Goal: Information Seeking & Learning: Learn about a topic

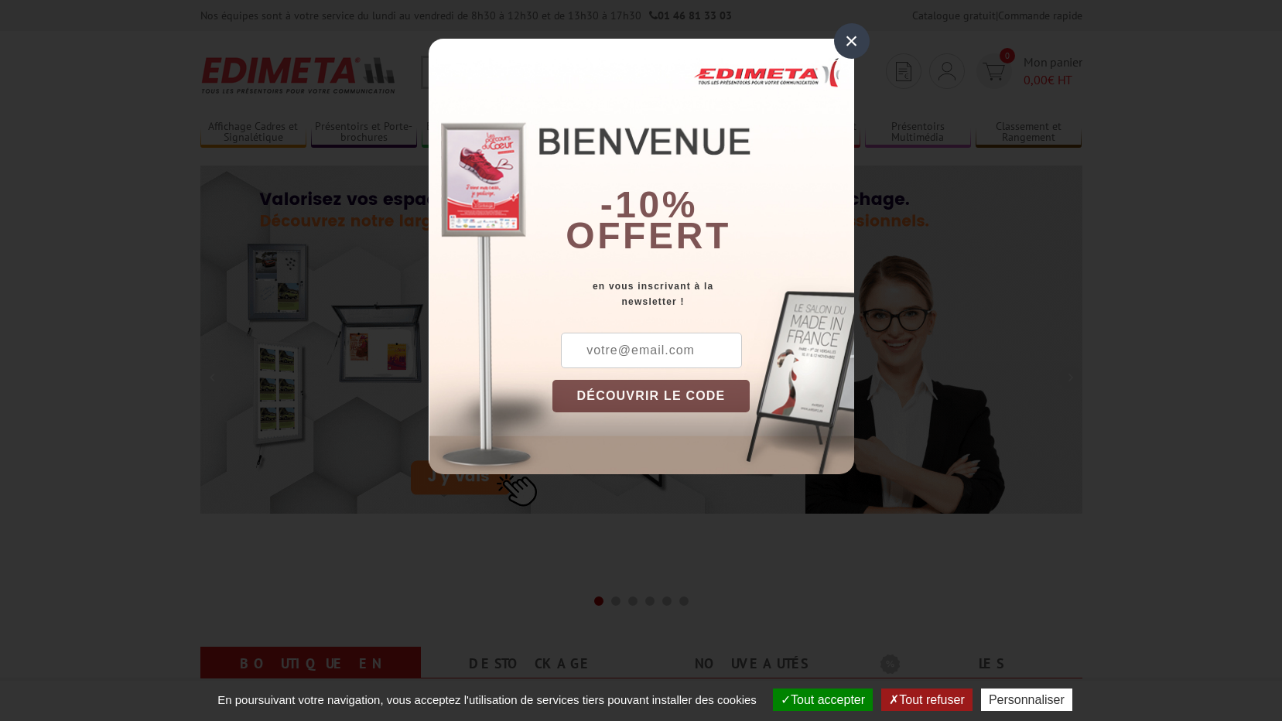
click at [855, 43] on div "×" at bounding box center [852, 41] width 36 height 36
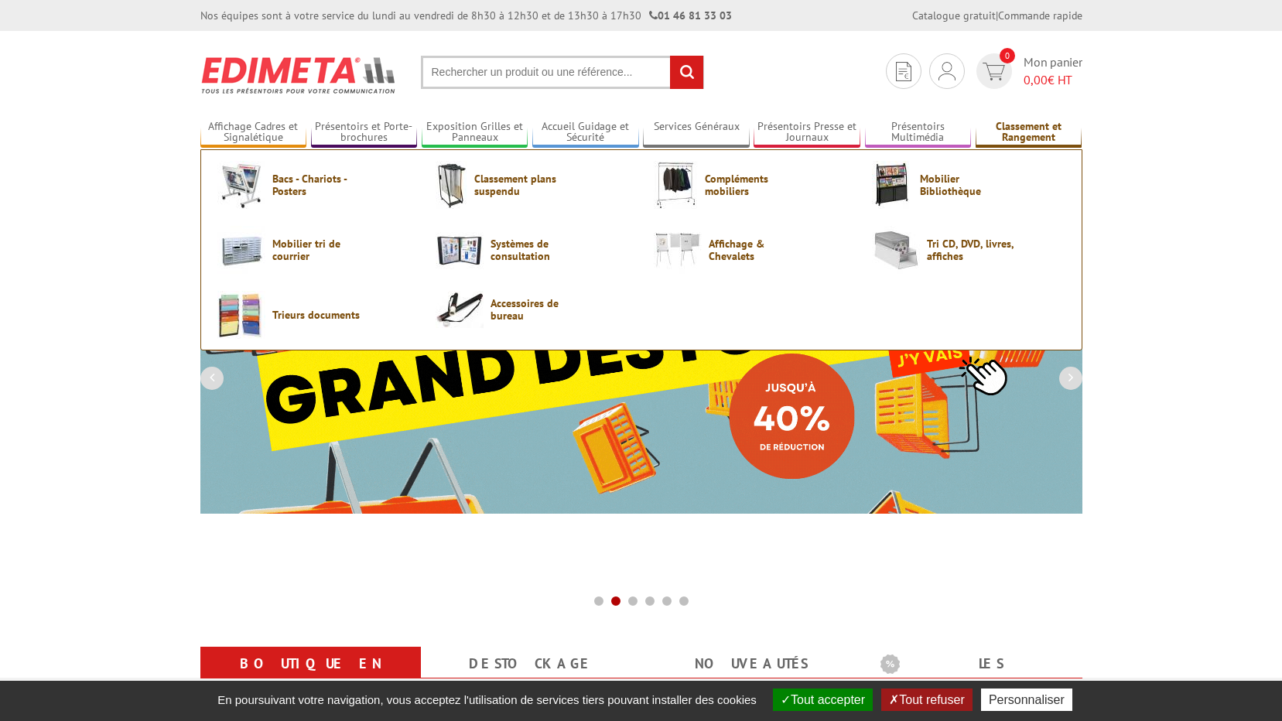
click at [1009, 145] on link "Classement et Rangement" at bounding box center [1028, 133] width 107 height 26
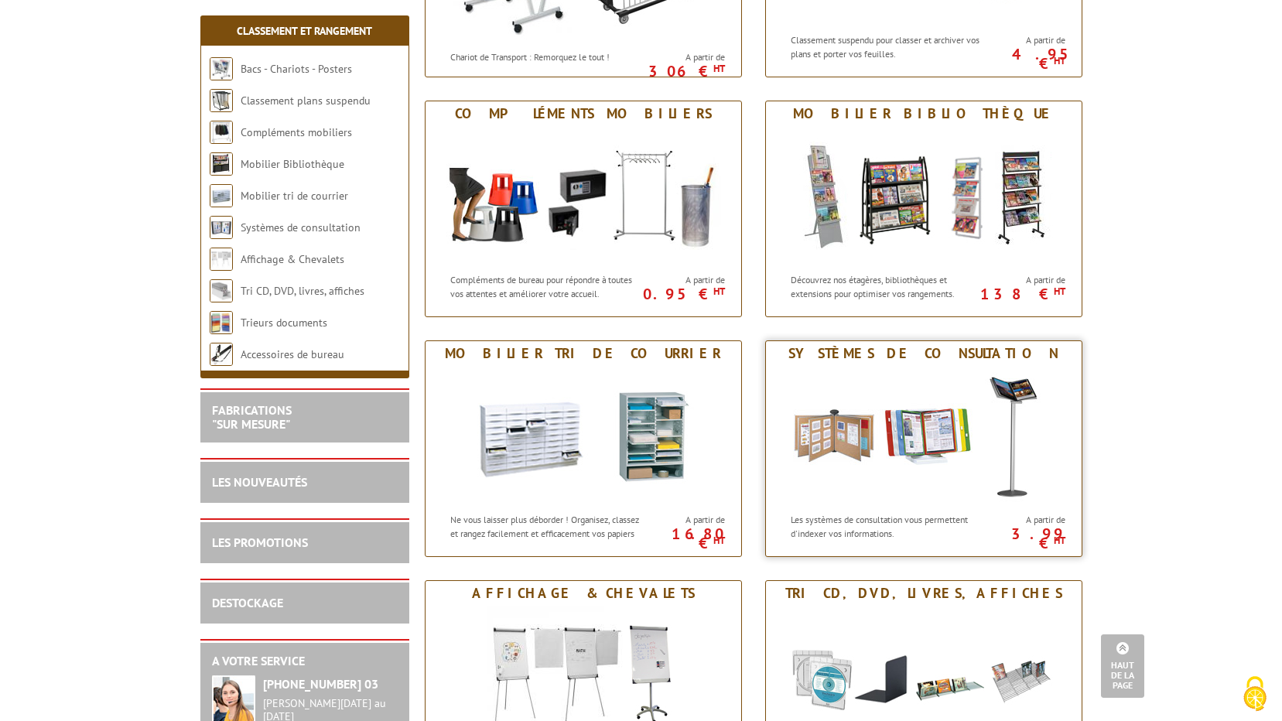
scroll to position [541, 0]
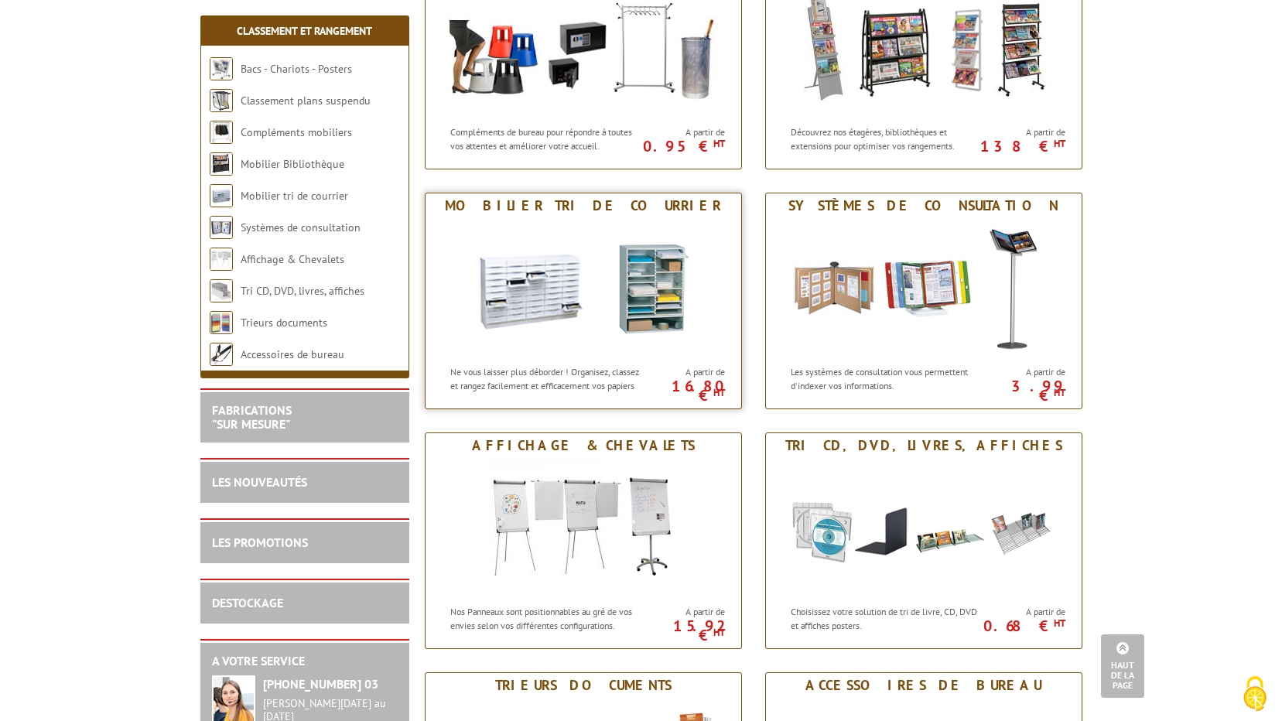
click at [571, 205] on div "Mobilier tri de courrier" at bounding box center [583, 205] width 308 height 17
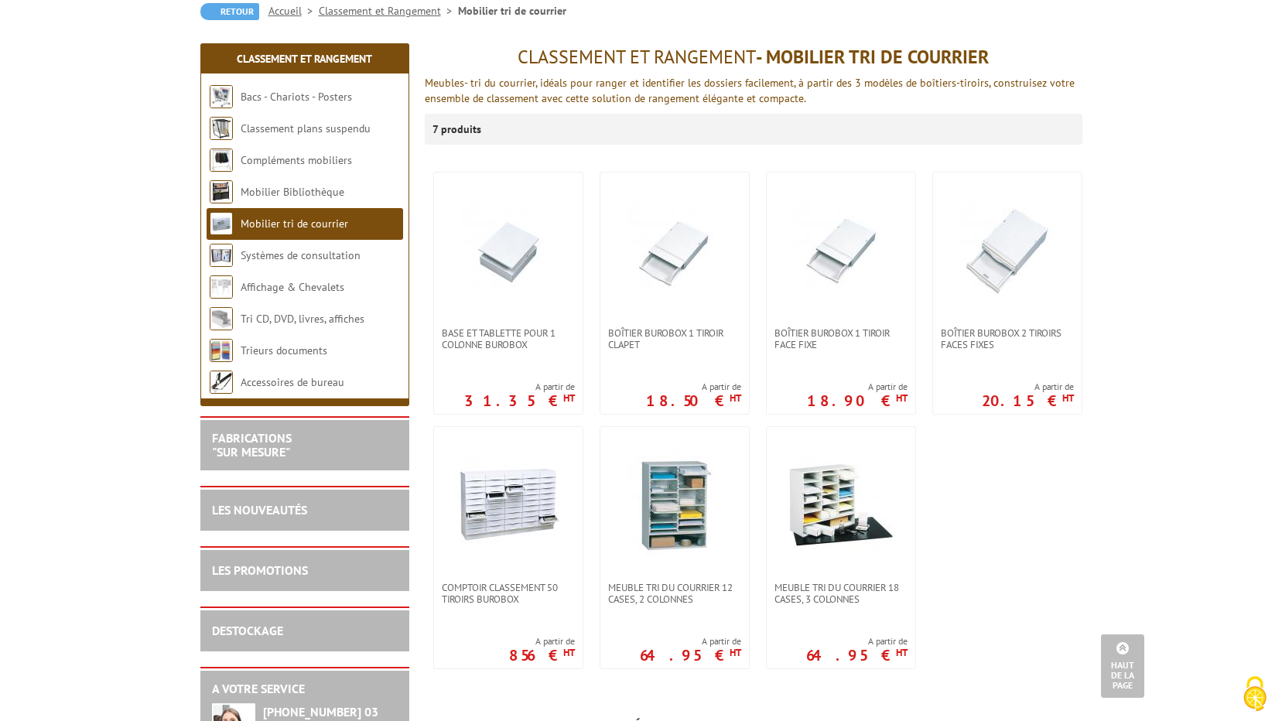
scroll to position [155, 0]
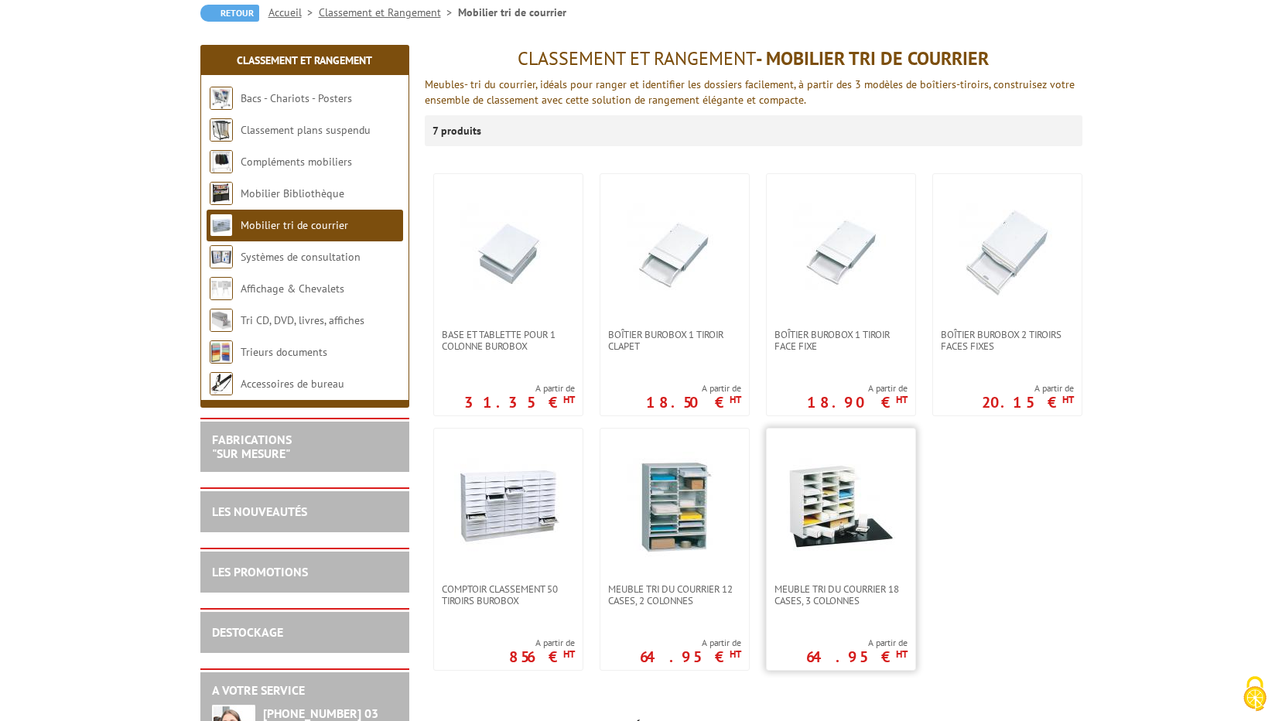
click at [779, 479] on link at bounding box center [841, 506] width 149 height 155
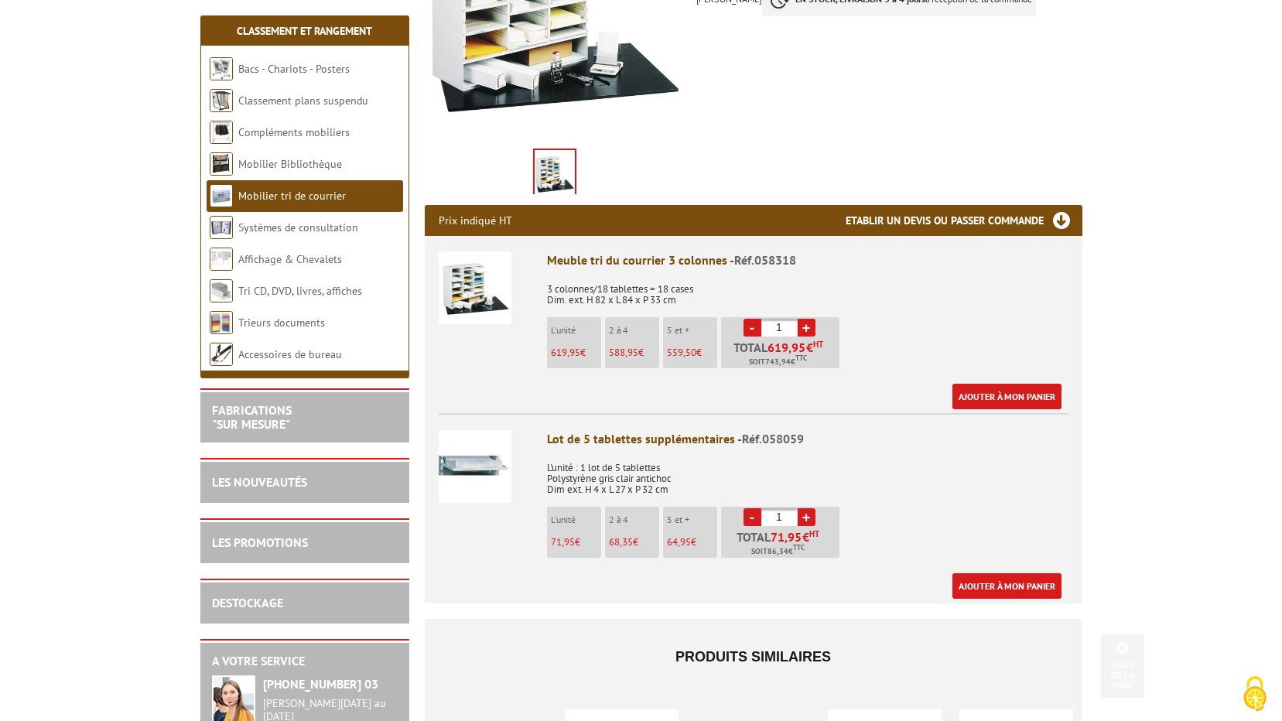
scroll to position [387, 0]
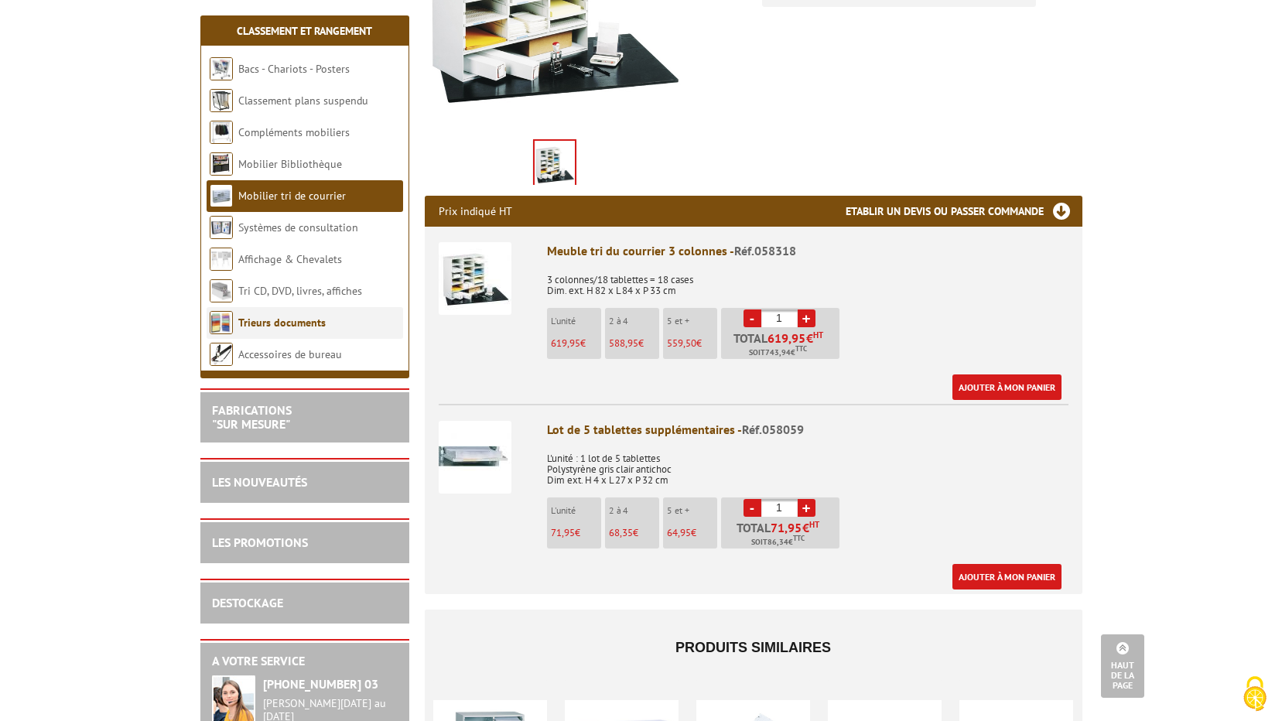
click at [319, 322] on link "Trieurs documents" at bounding box center [281, 323] width 87 height 14
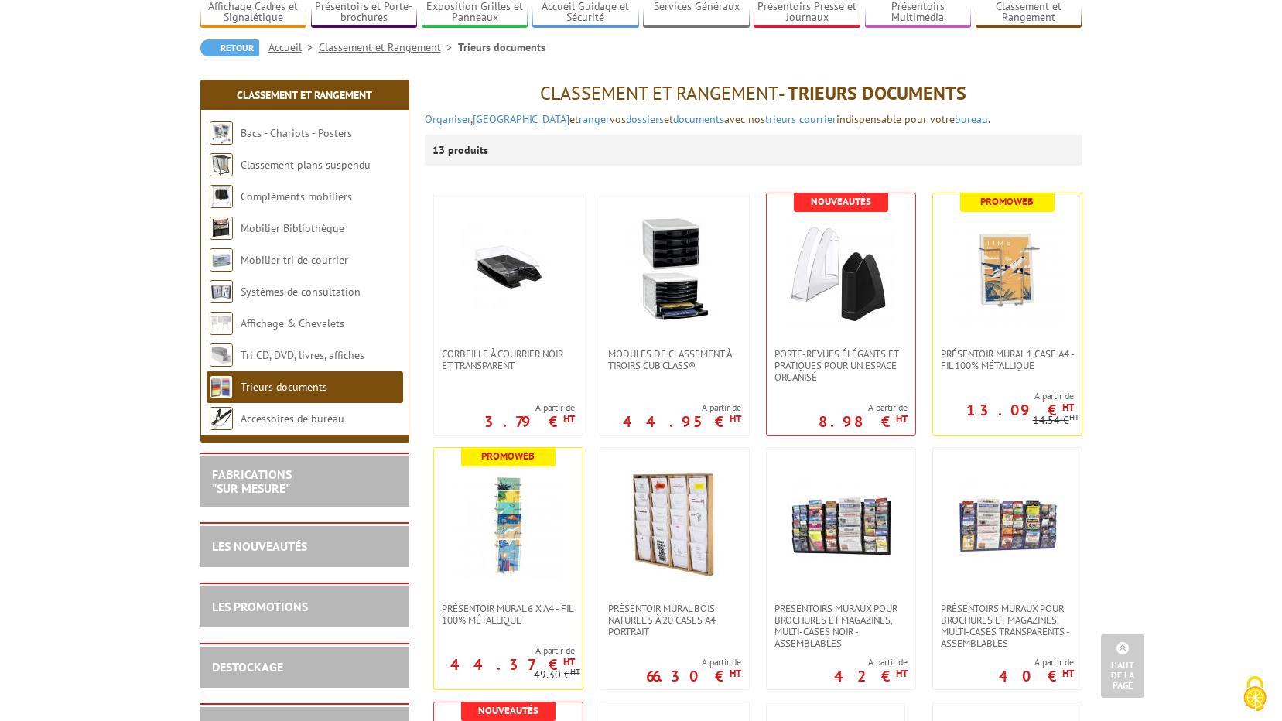
scroll to position [110, 0]
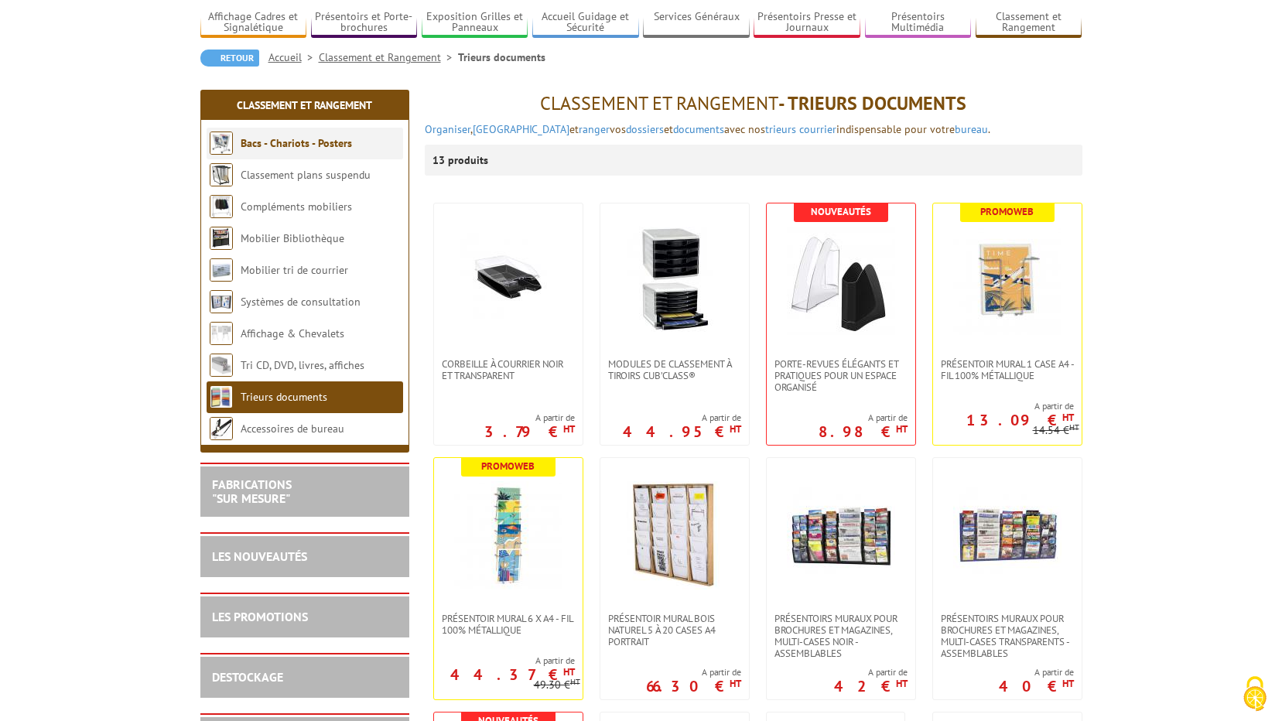
click at [289, 135] on li "Bacs - Chariots - Posters" at bounding box center [305, 144] width 196 height 32
click at [317, 142] on link "Bacs - Chariots - Posters" at bounding box center [296, 143] width 111 height 14
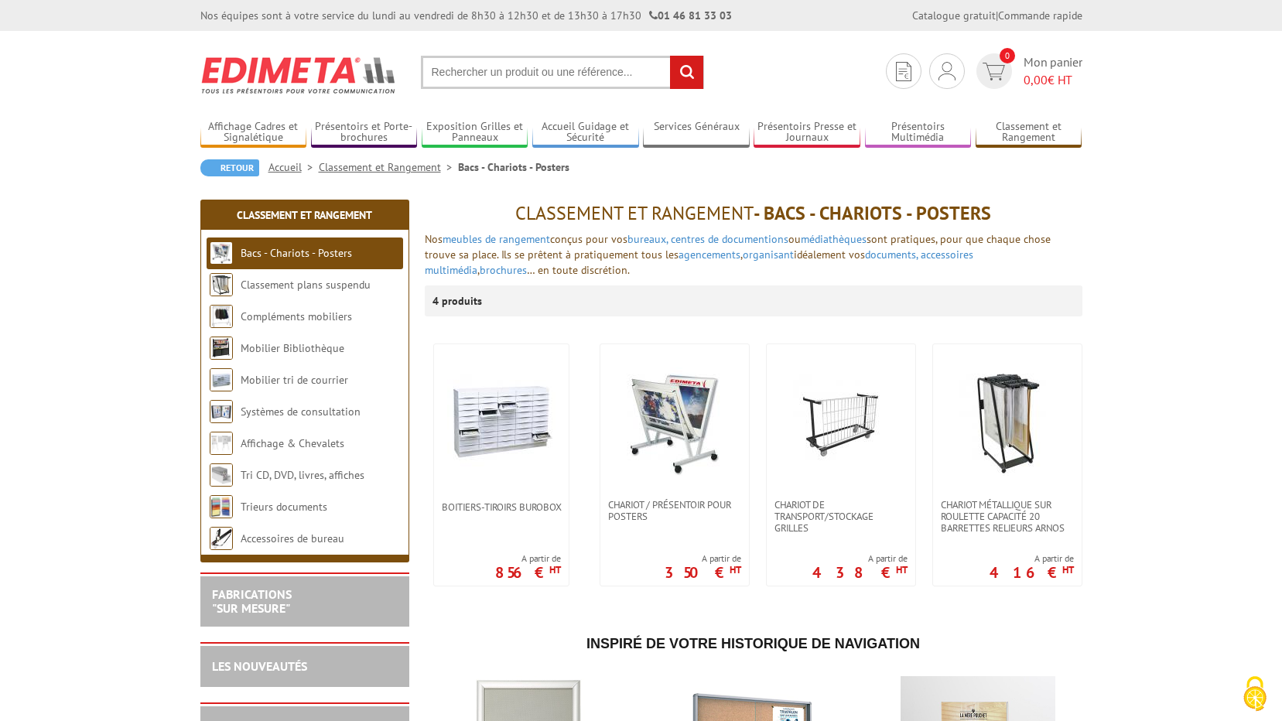
scroll to position [77, 0]
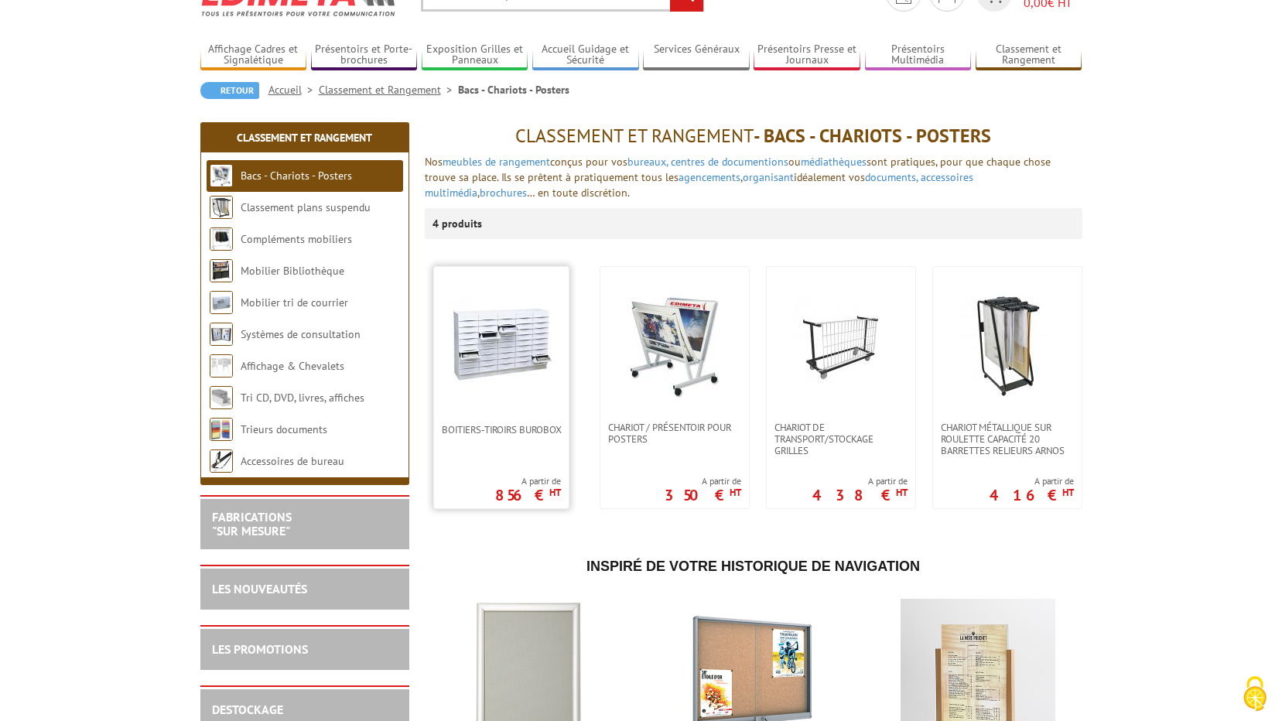
click at [486, 368] on img at bounding box center [501, 344] width 108 height 108
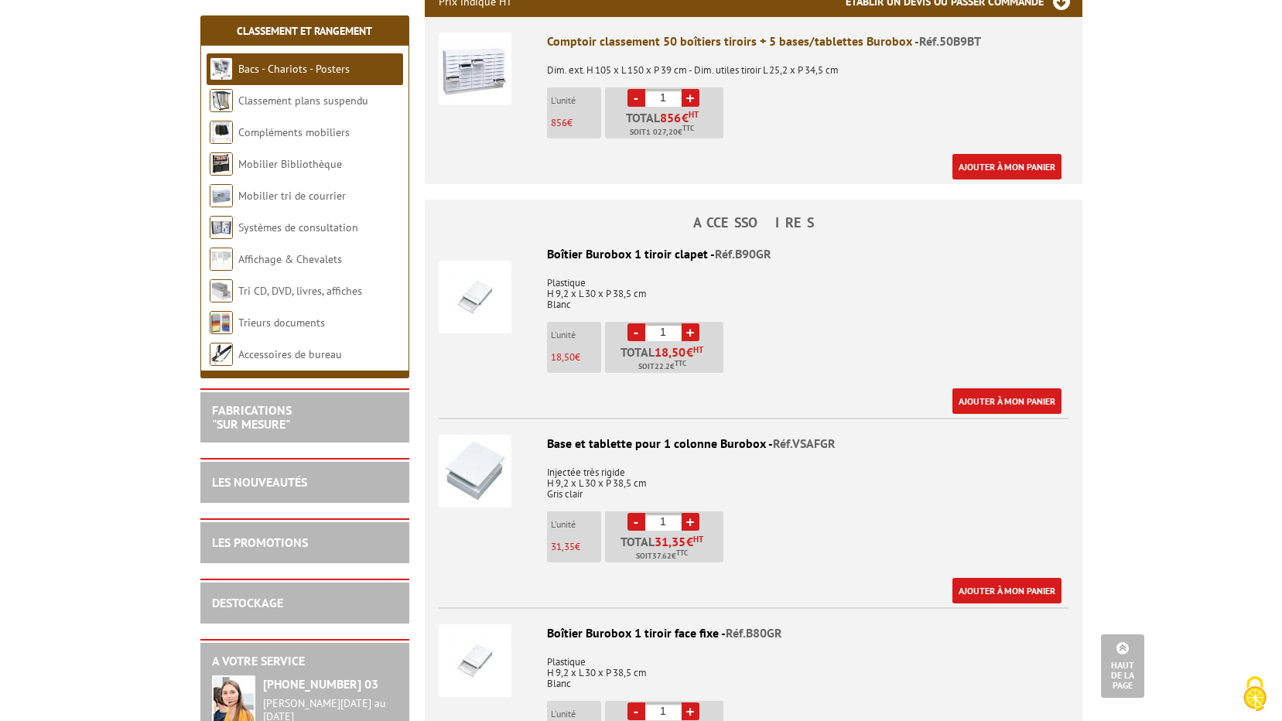
scroll to position [309, 0]
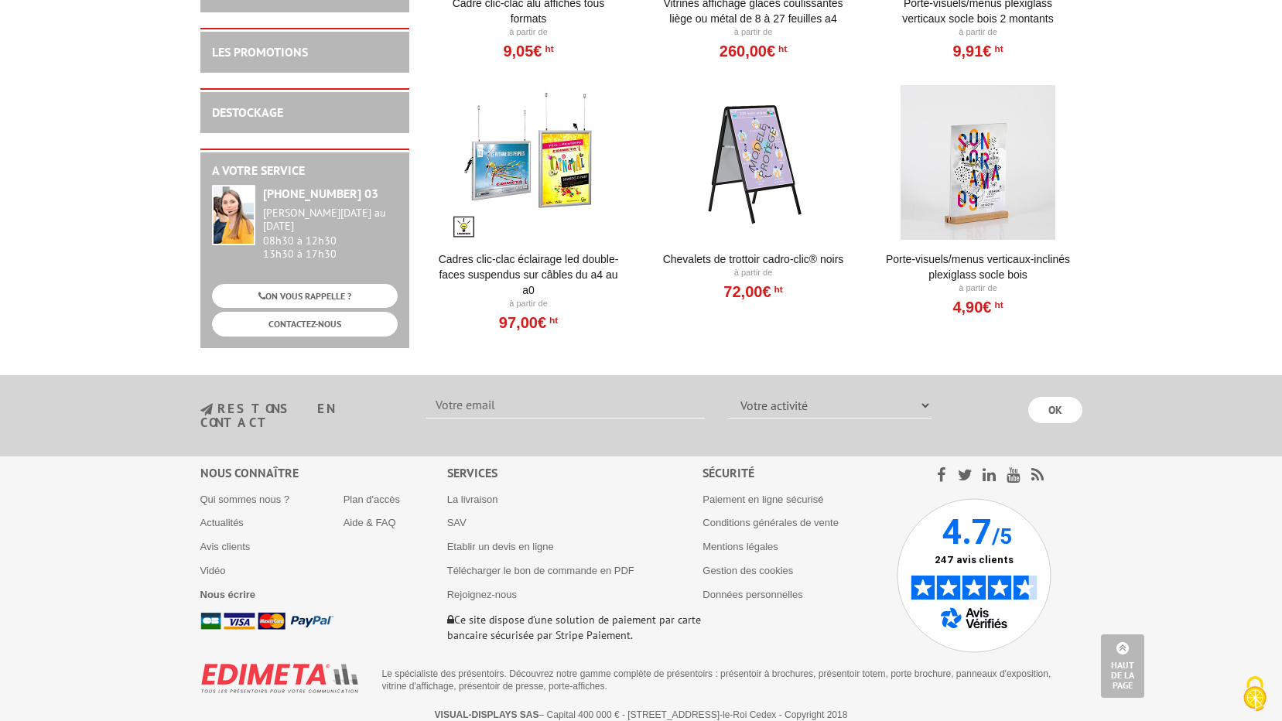
scroll to position [383, 0]
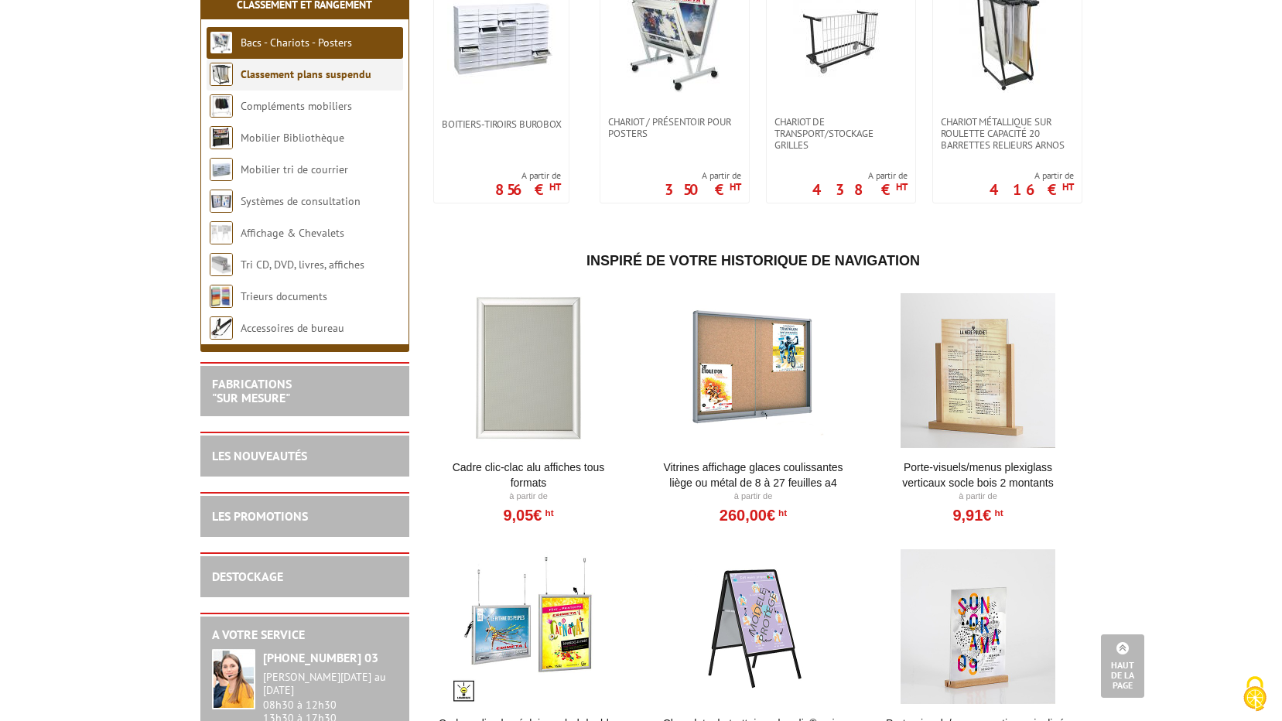
click at [312, 80] on link "Classement plans suspendu" at bounding box center [306, 74] width 131 height 14
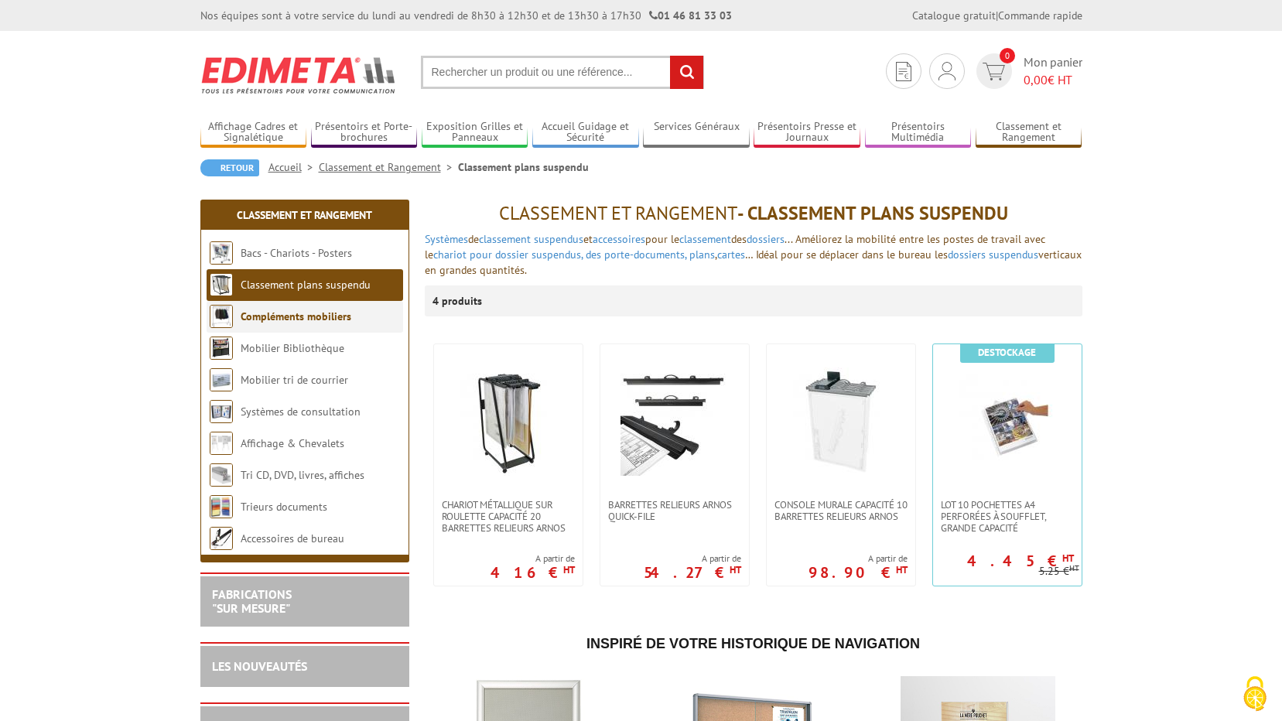
click at [278, 328] on li "Compléments mobiliers" at bounding box center [305, 317] width 196 height 32
click at [299, 311] on link "Compléments mobiliers" at bounding box center [296, 316] width 111 height 14
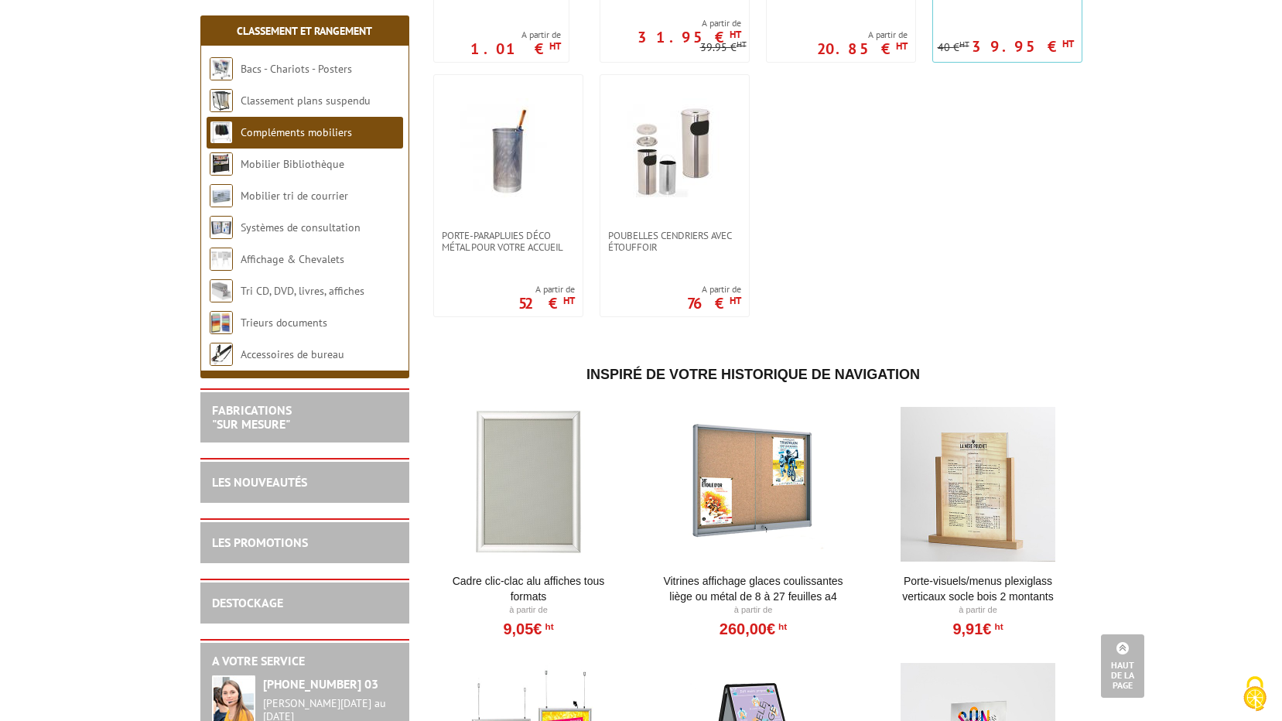
scroll to position [1269, 0]
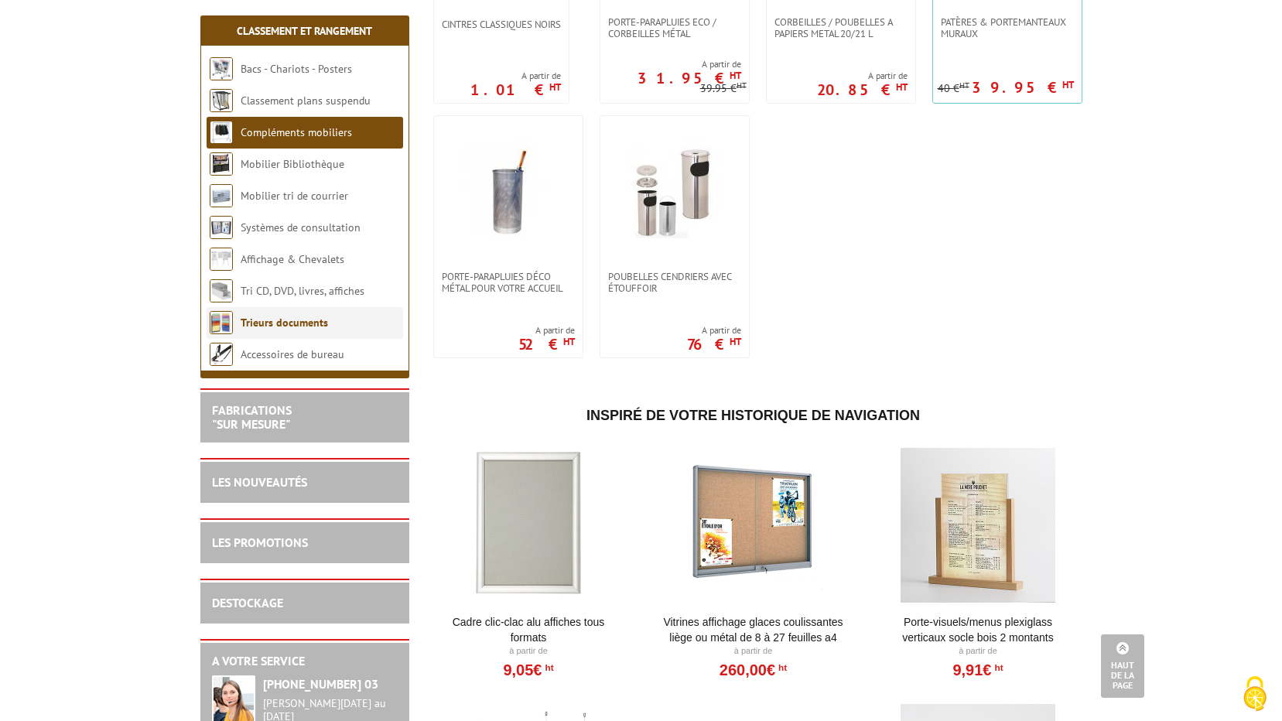
click at [251, 323] on link "Trieurs documents" at bounding box center [284, 323] width 87 height 14
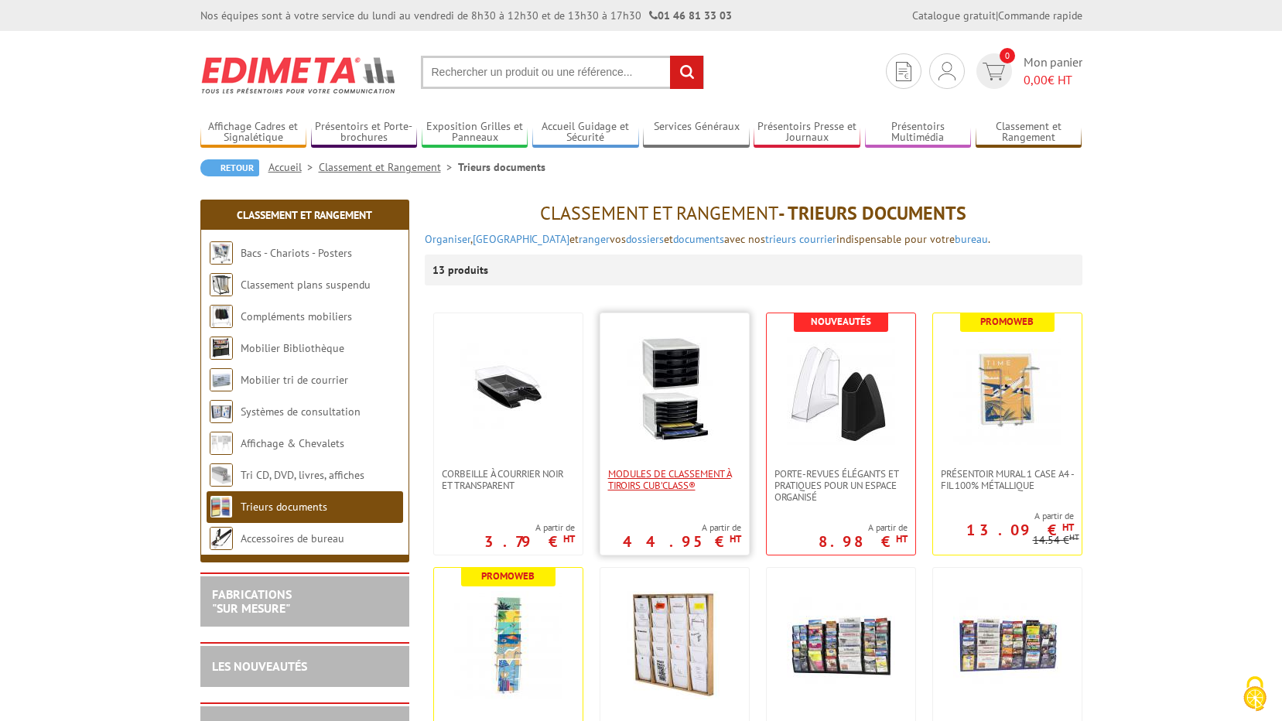
click at [695, 484] on span "Modules de classement à tiroirs Cub’Class®" at bounding box center [674, 479] width 133 height 23
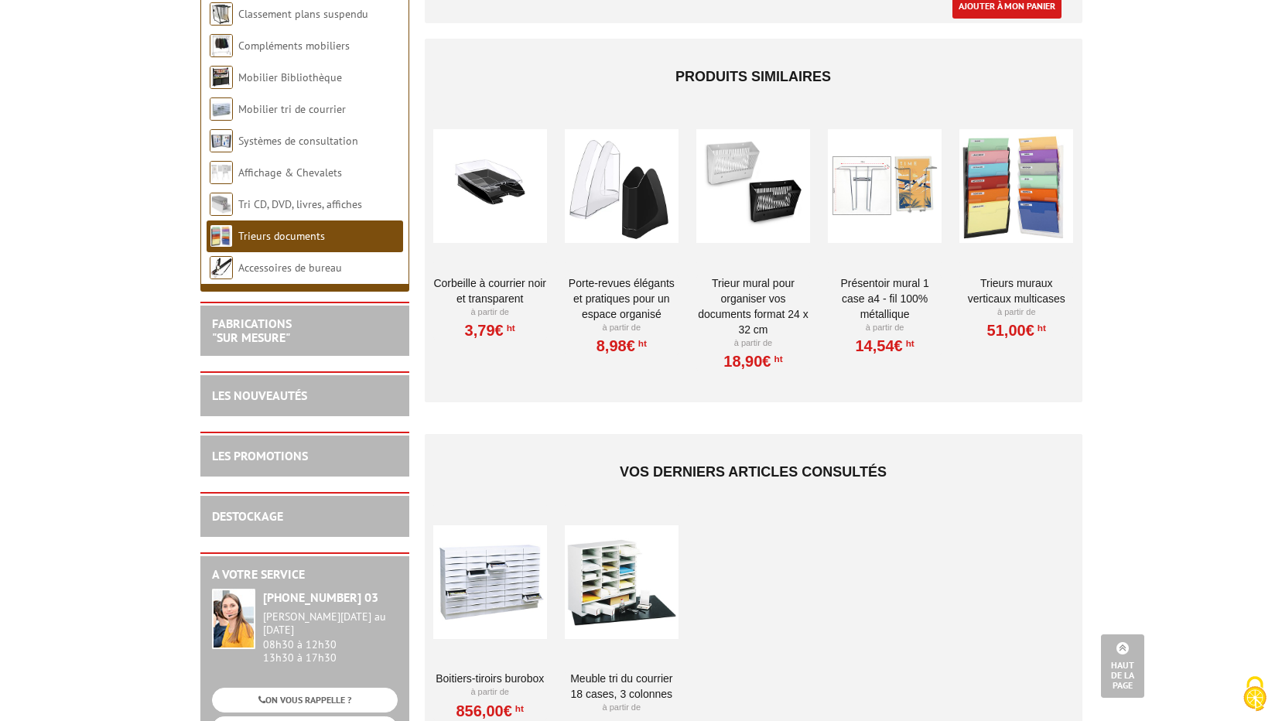
scroll to position [774, 0]
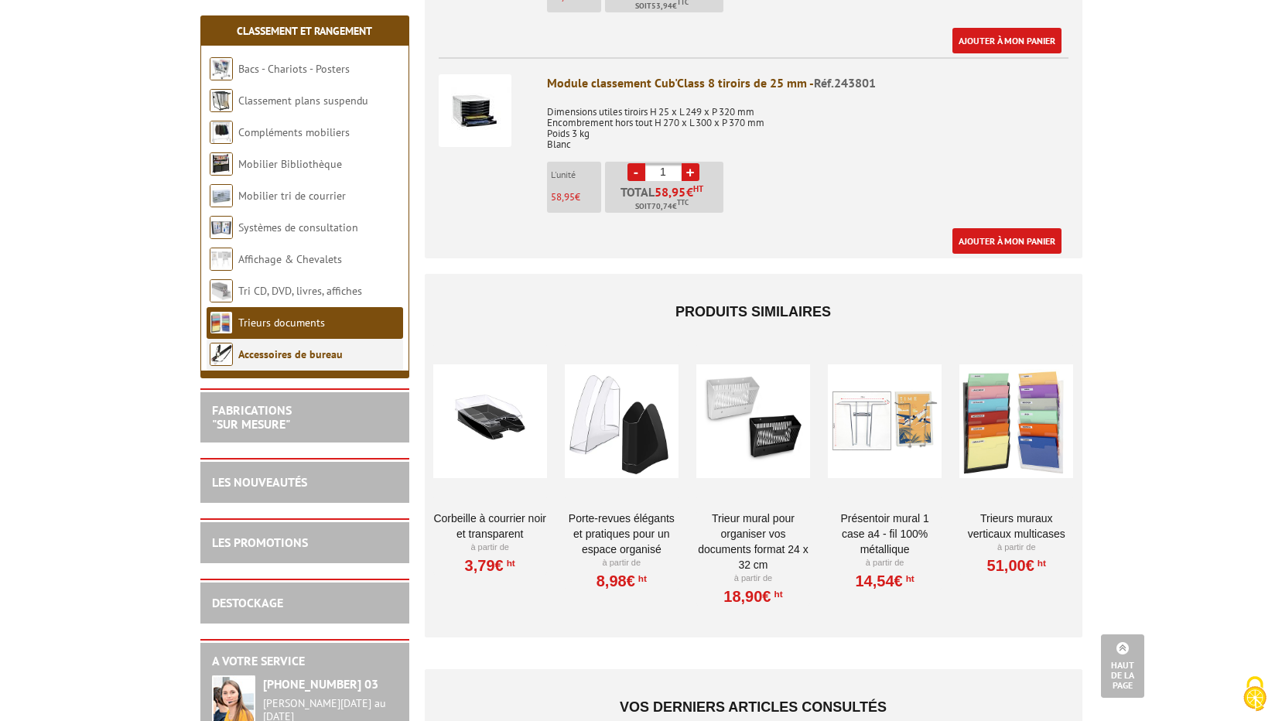
click at [321, 358] on link "Accessoires de bureau" at bounding box center [290, 354] width 104 height 14
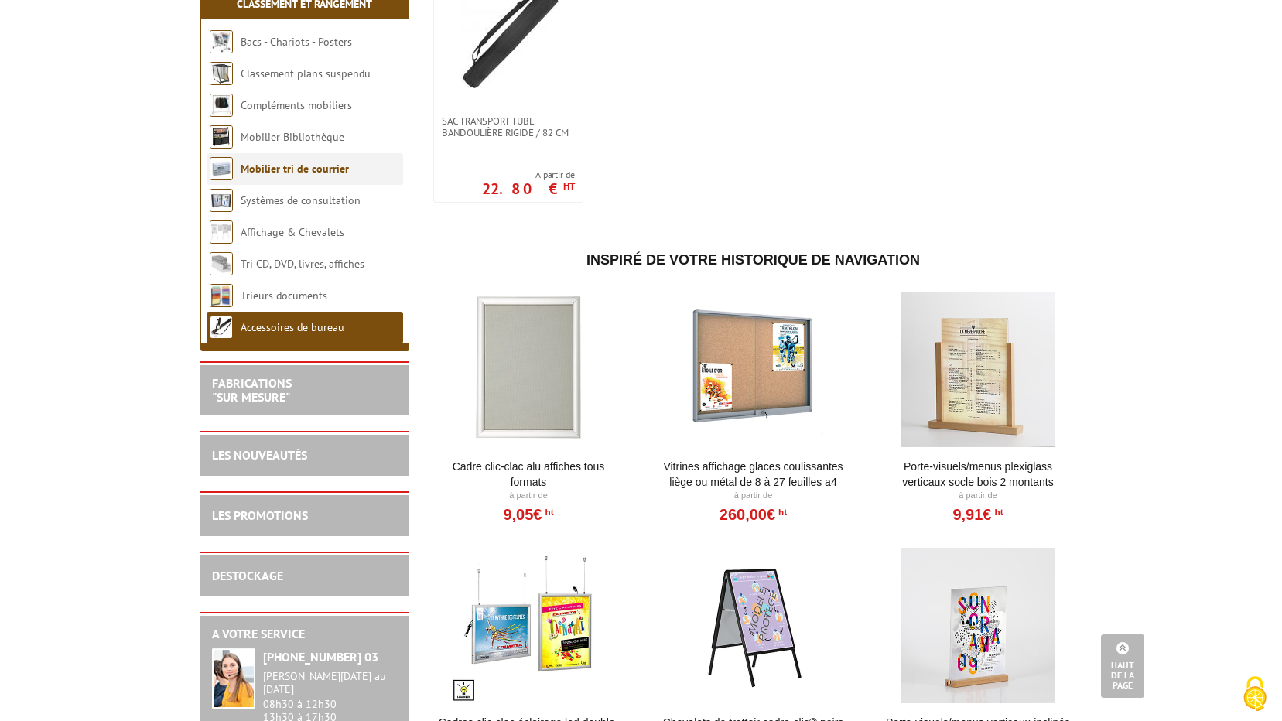
scroll to position [2398, 0]
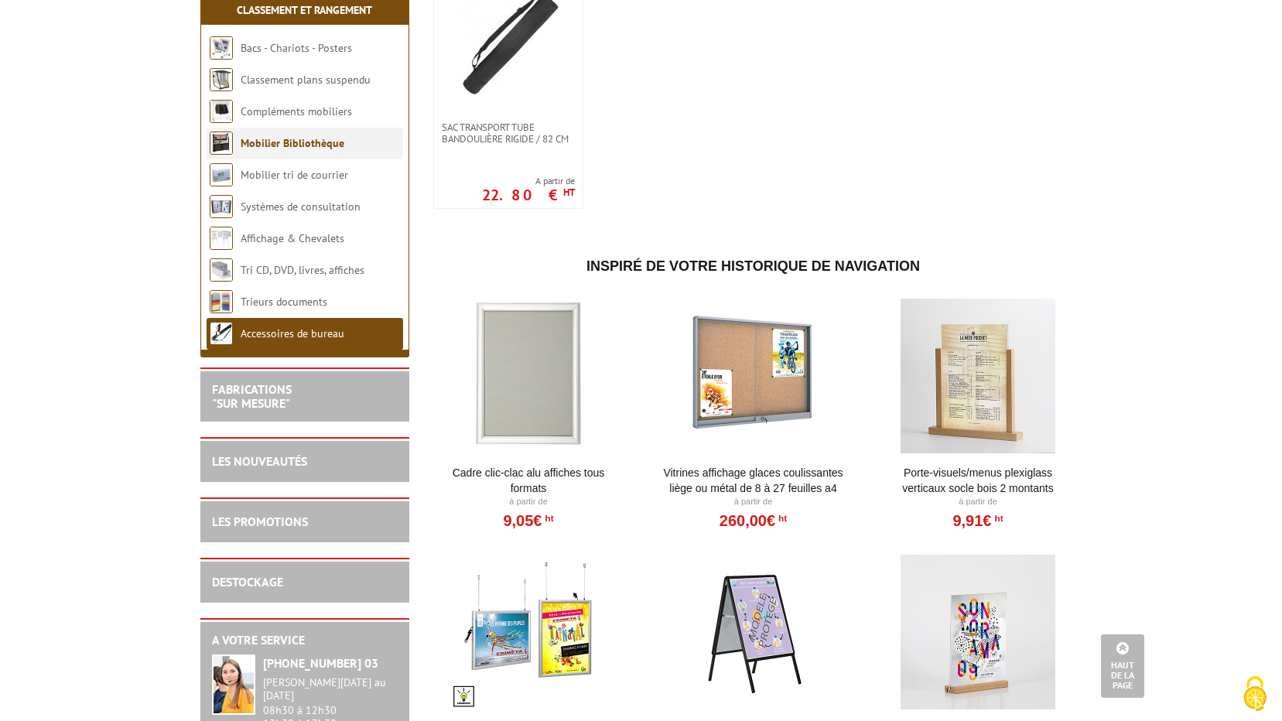
click at [299, 149] on link "Mobilier Bibliothèque" at bounding box center [293, 143] width 104 height 14
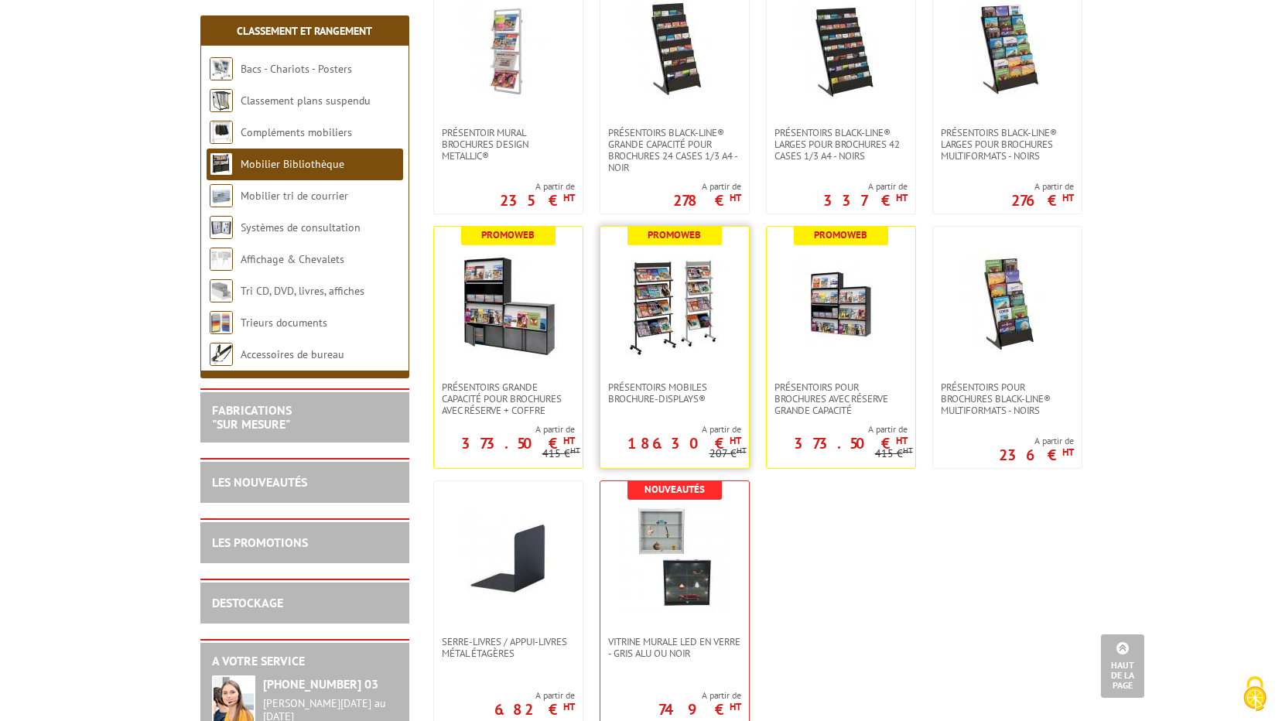
scroll to position [851, 0]
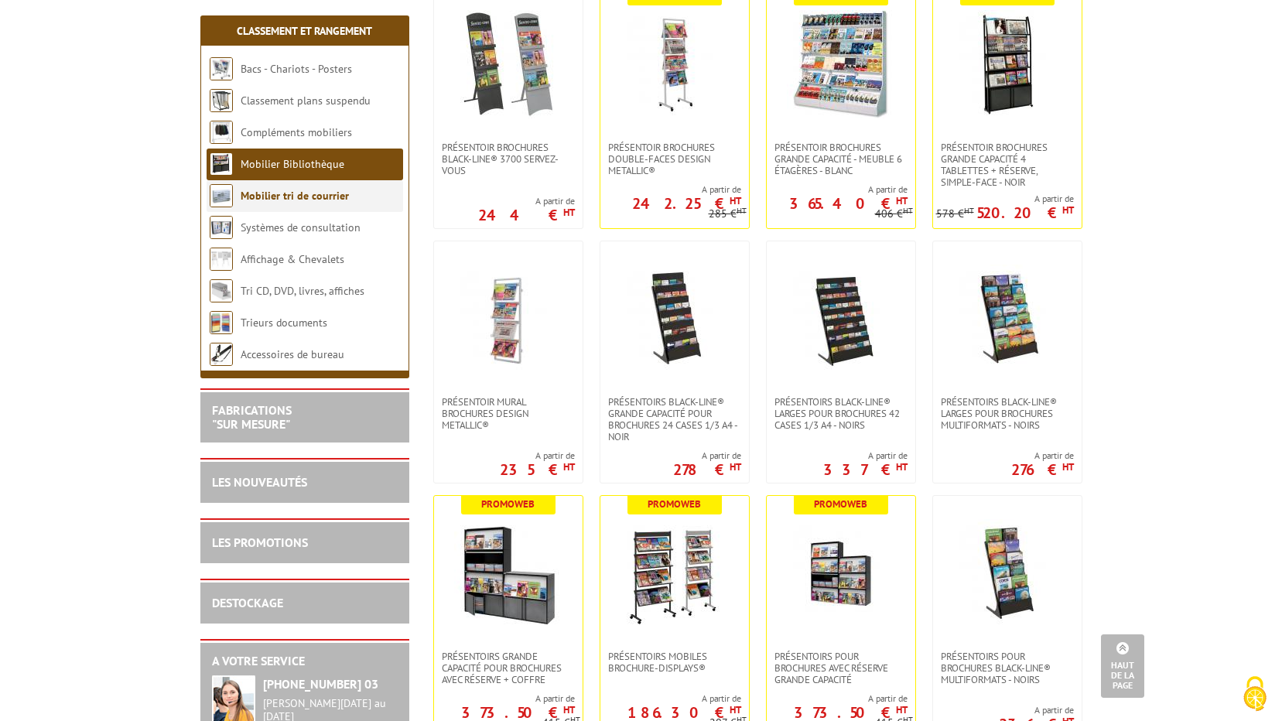
click at [285, 207] on li "Mobilier tri de courrier" at bounding box center [305, 196] width 196 height 32
click at [286, 191] on link "Mobilier tri de courrier" at bounding box center [295, 196] width 108 height 14
